Goal: Obtain resource: Obtain resource

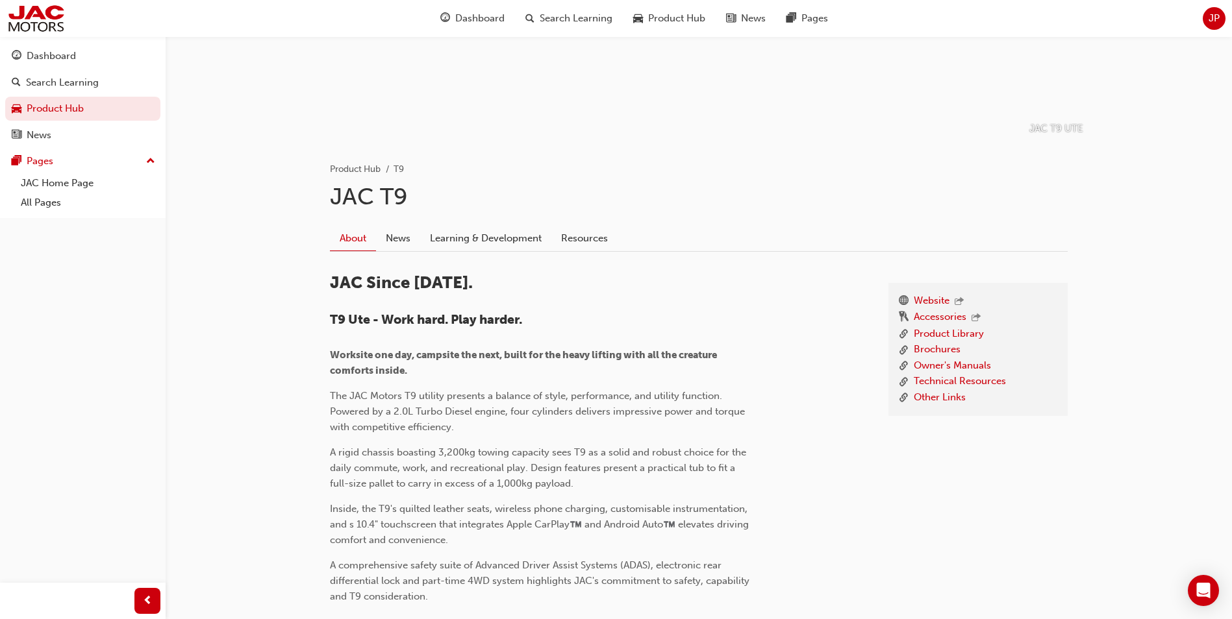
scroll to position [260, 0]
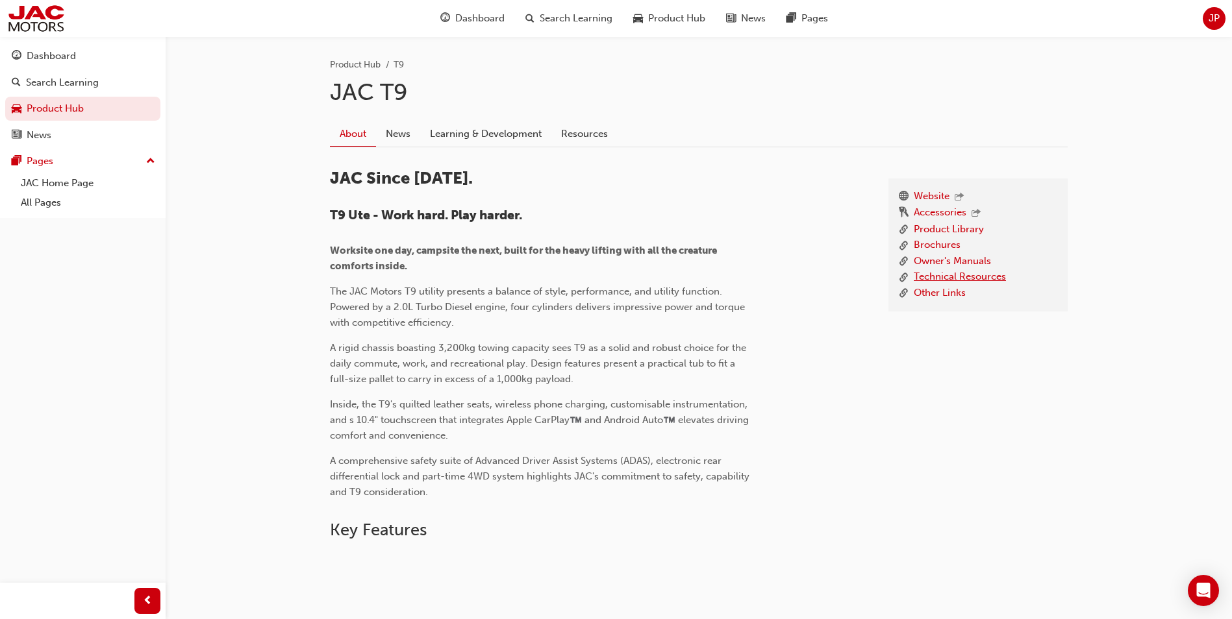
click at [945, 277] on link "Technical Resources" at bounding box center [960, 277] width 92 height 16
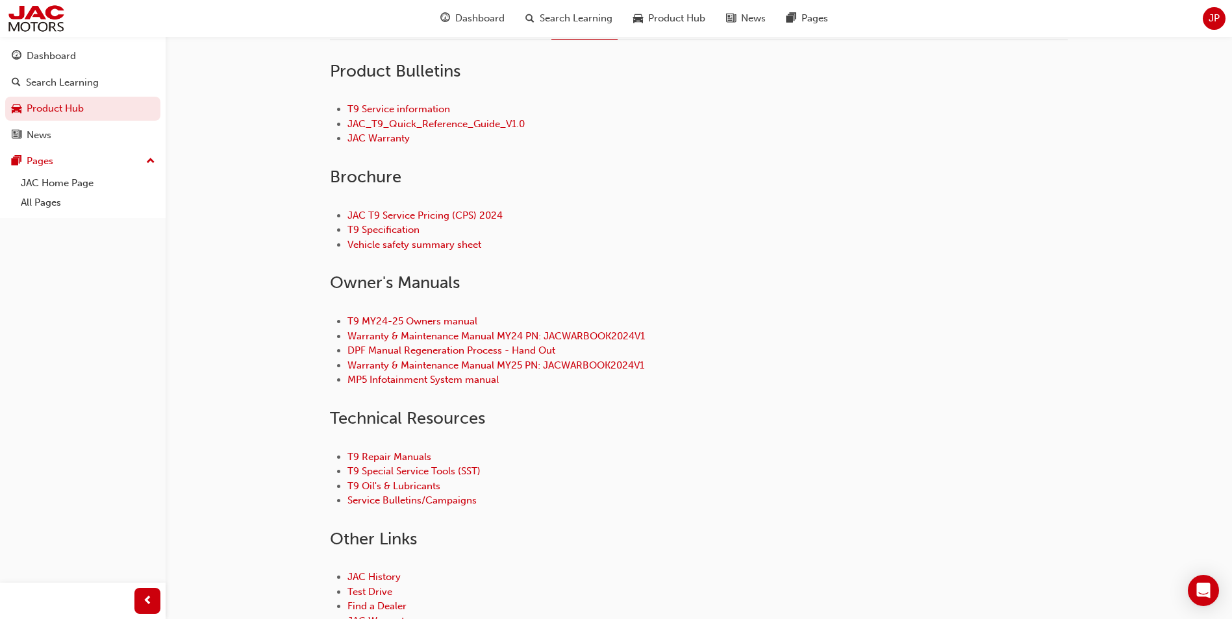
scroll to position [390, 0]
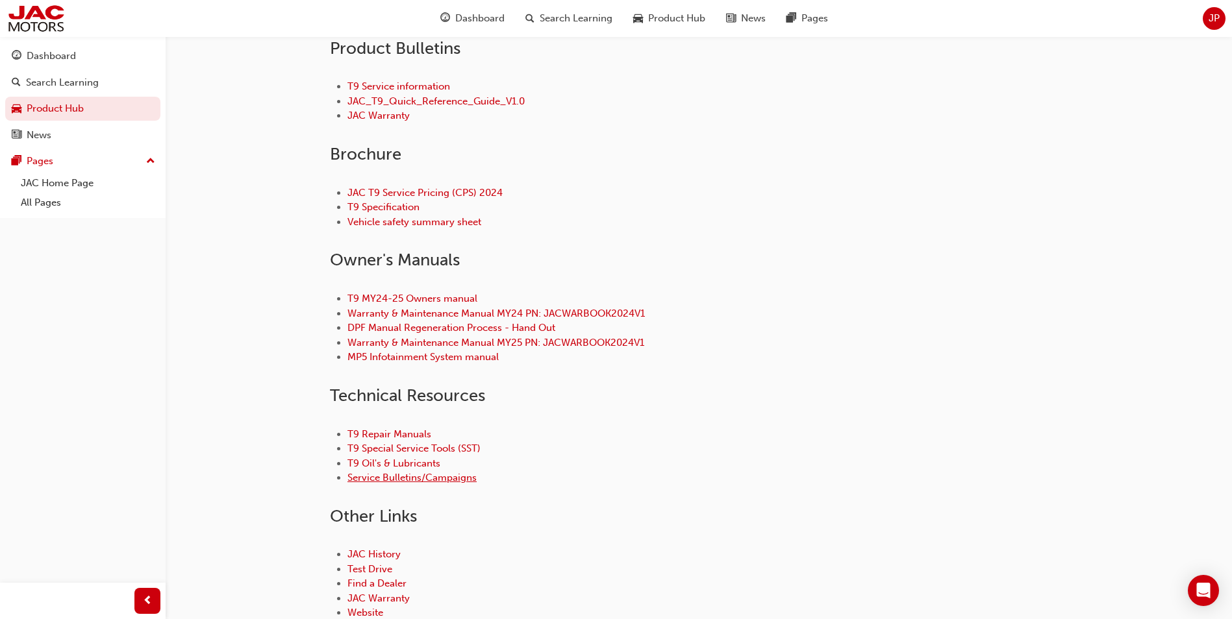
click at [379, 478] on link "Service Bulletins/Campaigns" at bounding box center [411, 478] width 129 height 12
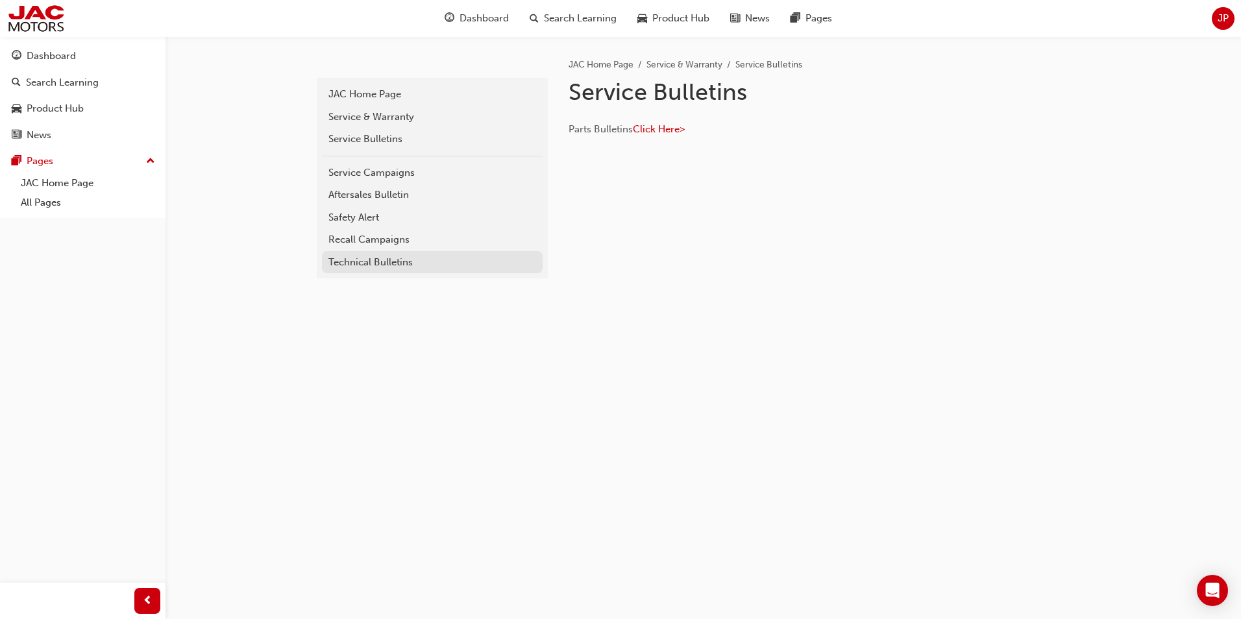
click at [377, 262] on div "Technical Bulletins" at bounding box center [433, 262] width 208 height 15
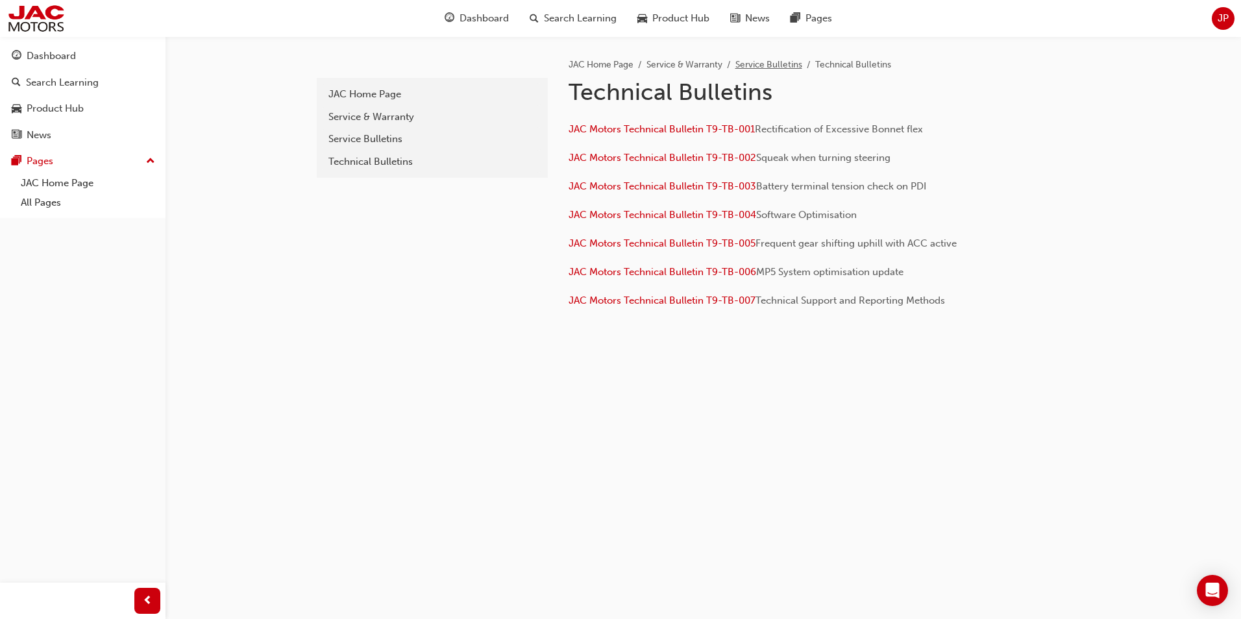
click at [772, 66] on link "Service Bulletins" at bounding box center [769, 64] width 67 height 11
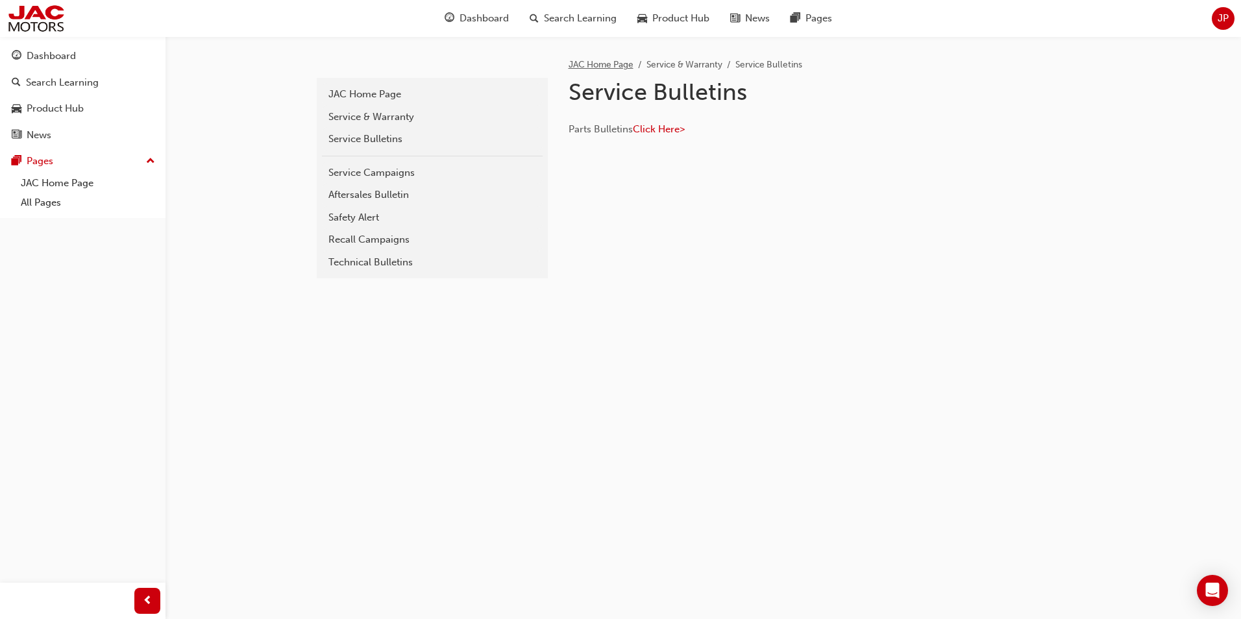
click at [593, 65] on link "JAC Home Page" at bounding box center [601, 64] width 65 height 11
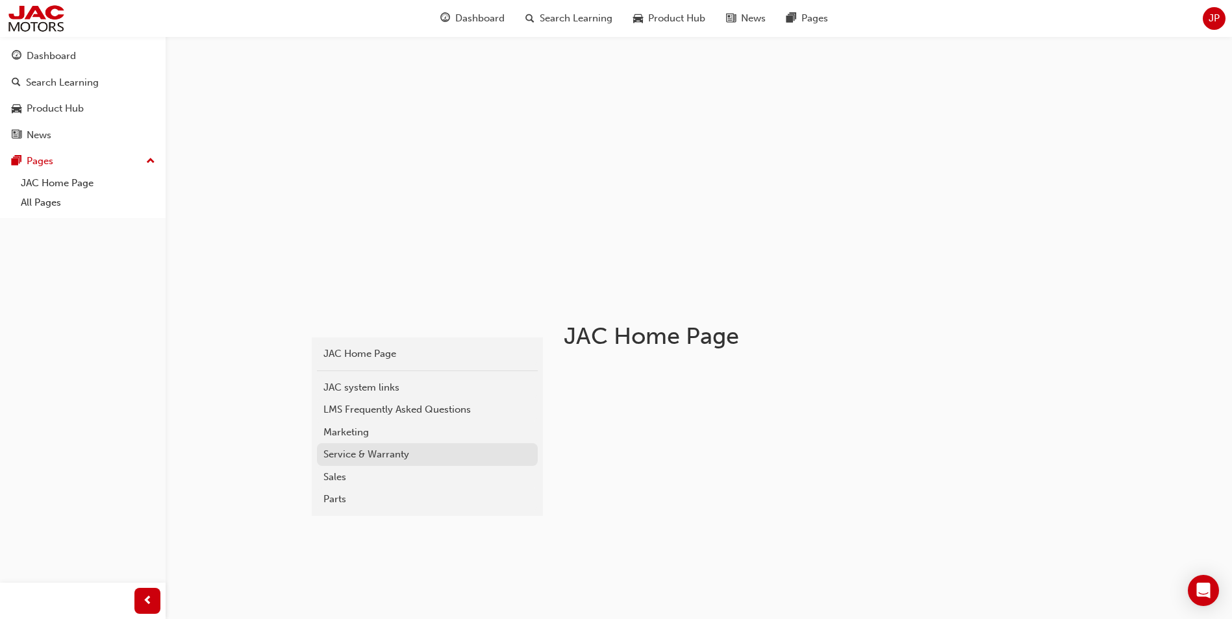
click at [329, 453] on div "Service & Warranty" at bounding box center [427, 454] width 208 height 15
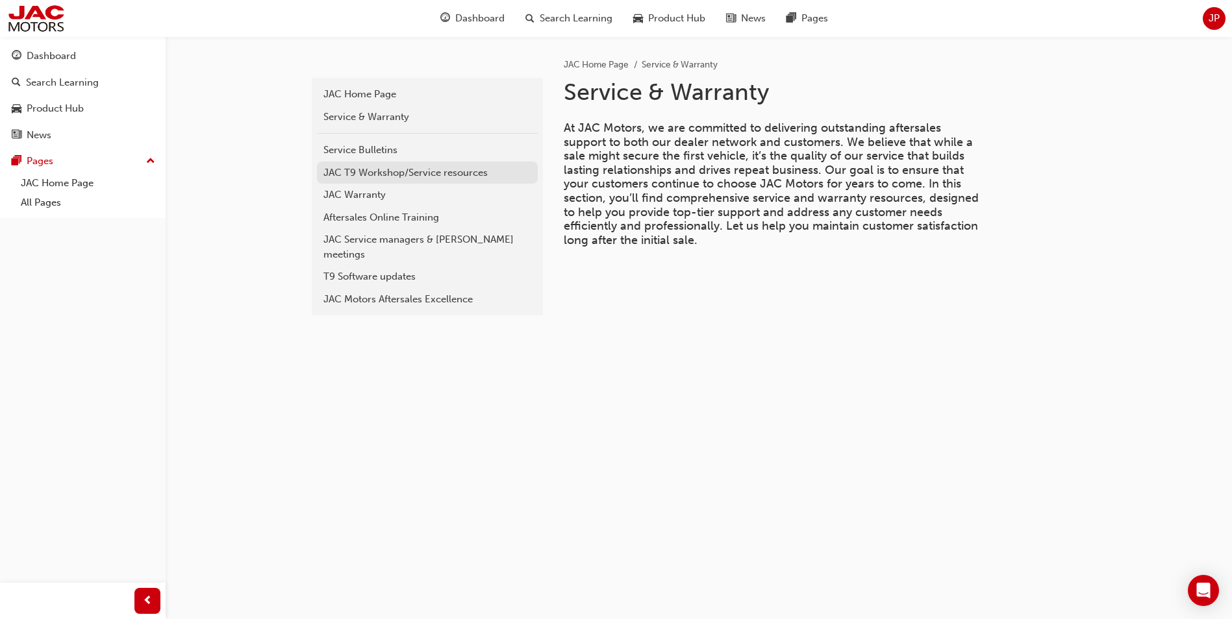
click at [350, 177] on div "JAC T9 Workshop/Service resources" at bounding box center [427, 173] width 208 height 15
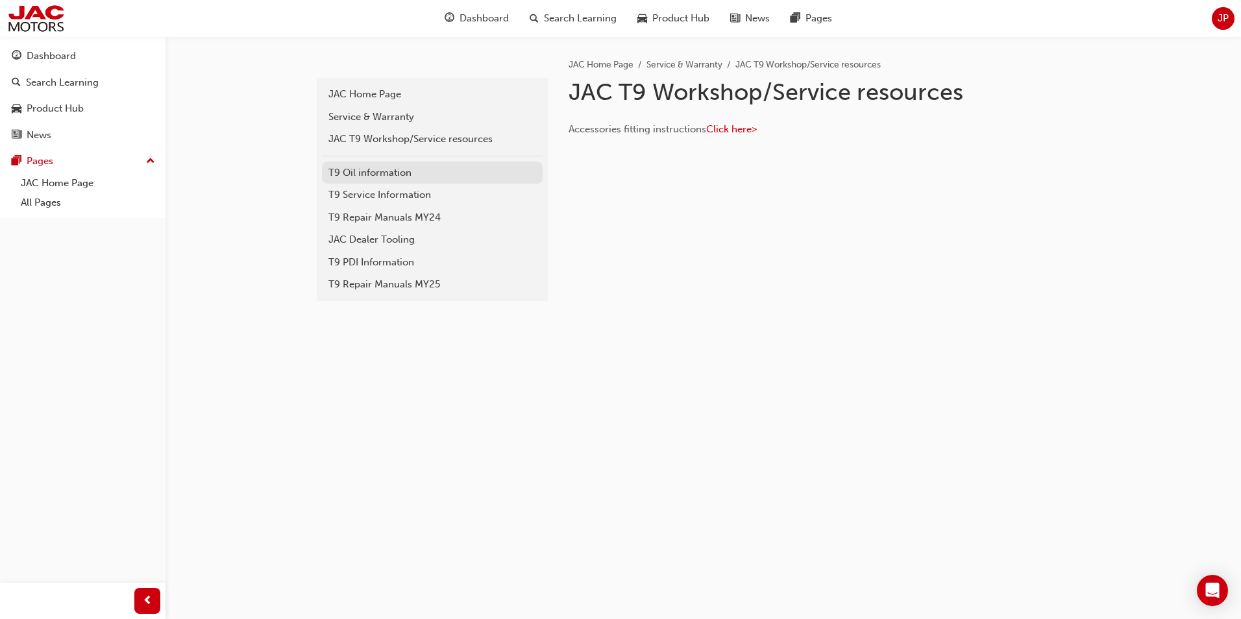
click at [369, 172] on div "T9 Oil information" at bounding box center [433, 173] width 208 height 15
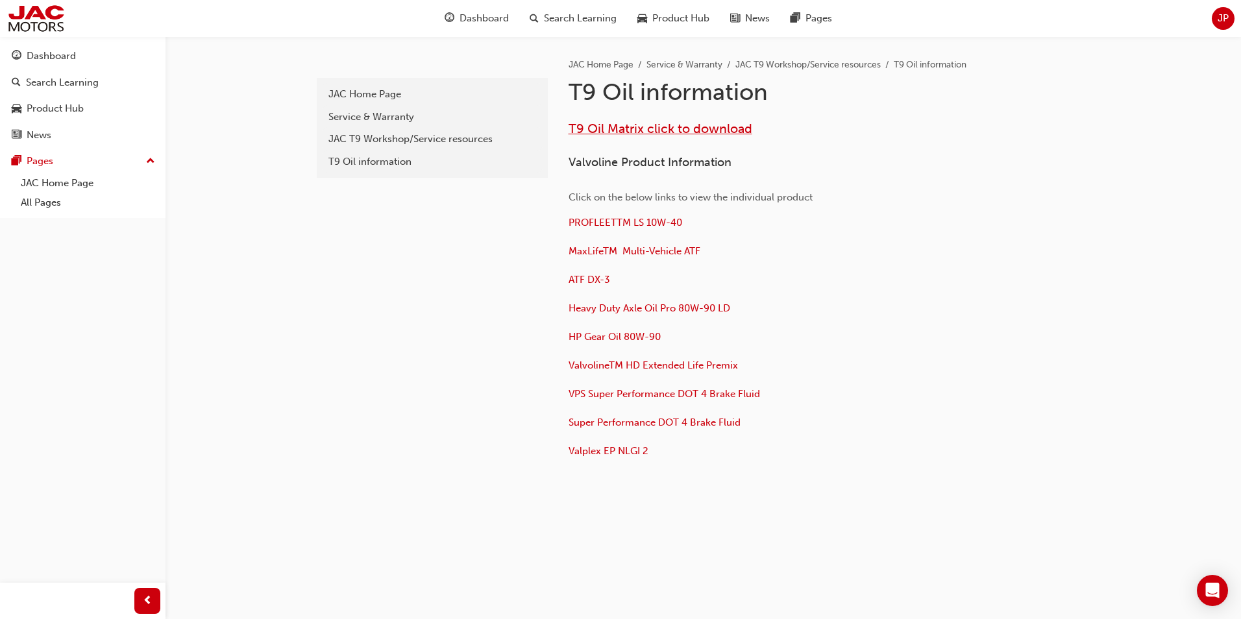
click at [699, 127] on span "T9 Oil Matrix click to download" at bounding box center [661, 128] width 184 height 15
click at [928, 553] on div "t9-oil-information JAC Home Page Service & Warranty JAC T9 Workshop/Service res…" at bounding box center [703, 295] width 779 height 519
